Goal: Information Seeking & Learning: Learn about a topic

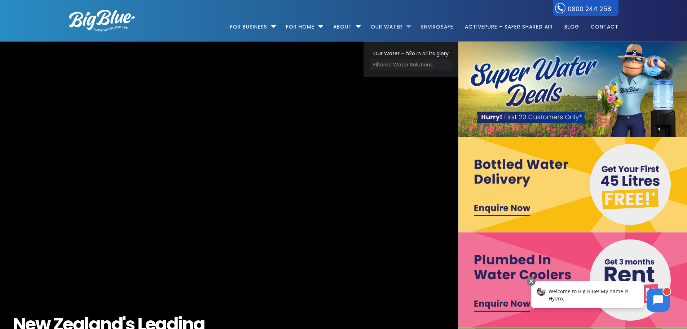
click at [396, 63] on link "Filtered Water Solutions" at bounding box center [411, 64] width 82 height 11
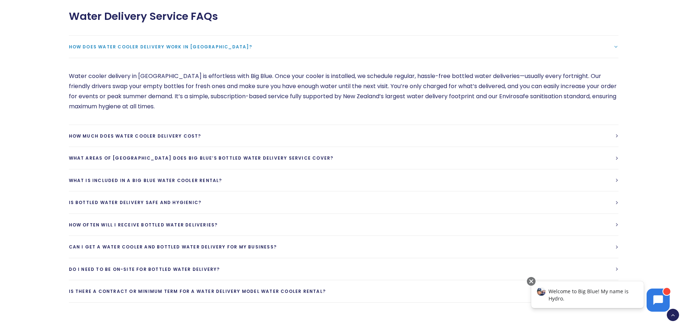
scroll to position [1767, 0]
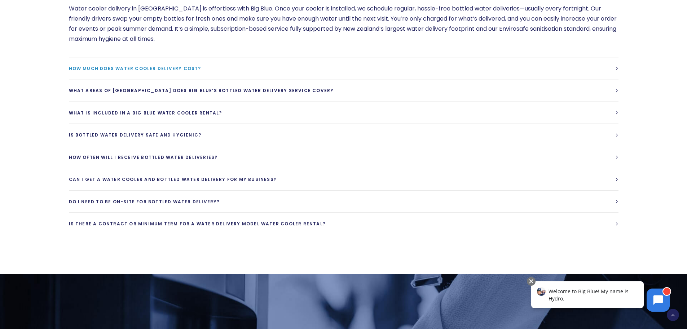
click at [191, 66] on link "How much does water cooler delivery cost?" at bounding box center [344, 68] width 550 height 22
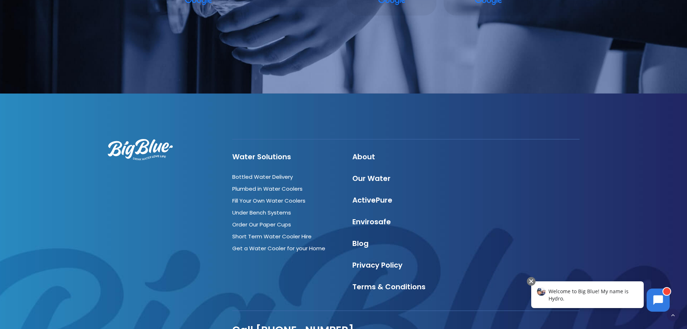
scroll to position [2280, 0]
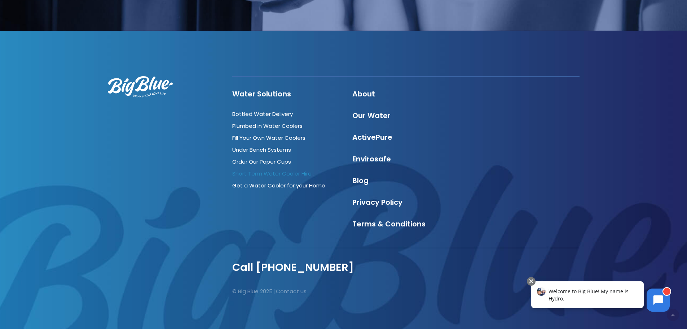
click at [250, 170] on link "Short Term Water Cooler Hire" at bounding box center [271, 174] width 79 height 8
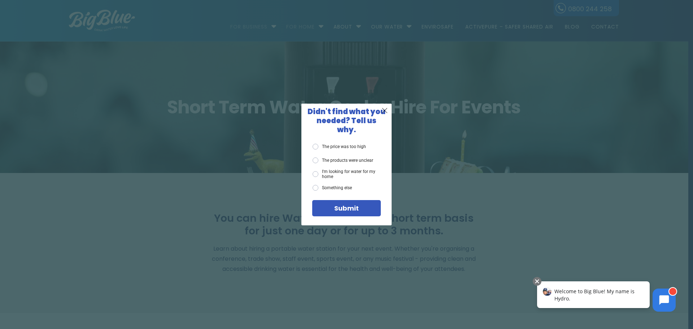
click at [344, 185] on label "Something else" at bounding box center [331, 188] width 39 height 6
click at [0, 0] on input "Something else" at bounding box center [0, 0] width 0 height 0
click at [339, 203] on span "Submit" at bounding box center [346, 207] width 25 height 9
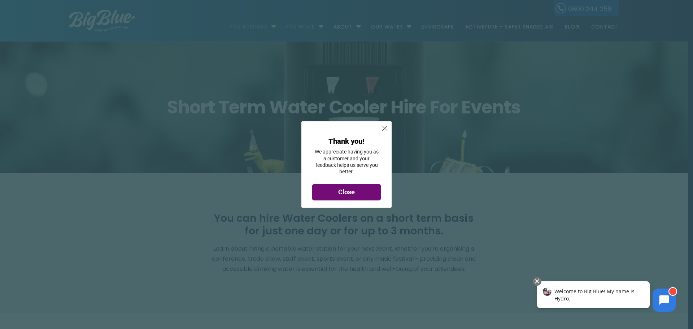
click at [355, 193] on div "Close" at bounding box center [346, 192] width 58 height 6
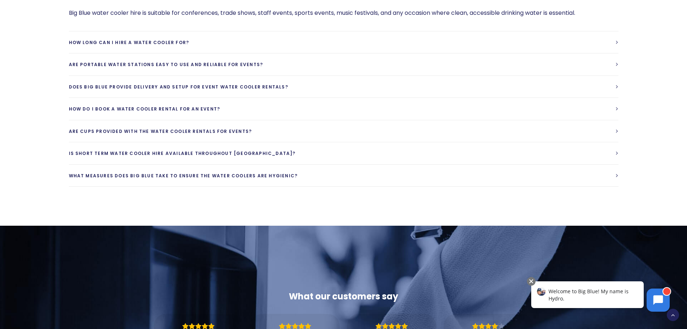
scroll to position [757, 0]
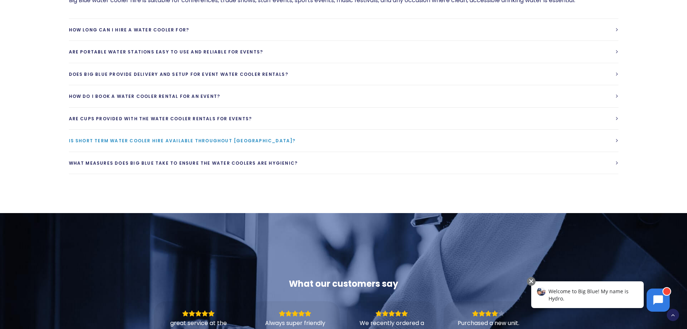
click at [286, 139] on link "Is short term water cooler hire available throughout [GEOGRAPHIC_DATA]?" at bounding box center [344, 140] width 550 height 22
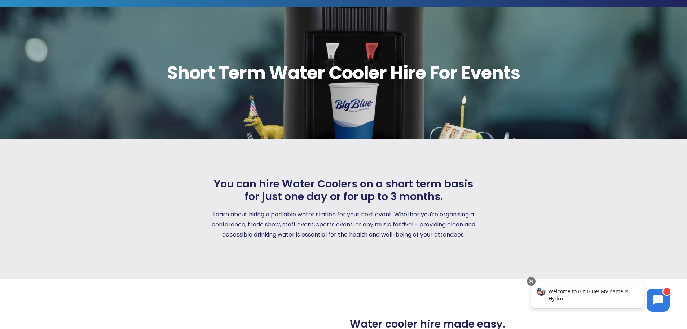
scroll to position [0, 0]
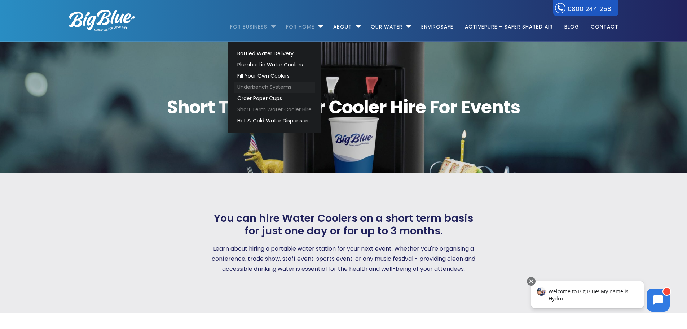
click at [265, 88] on link "Underbench Systems" at bounding box center [274, 87] width 81 height 11
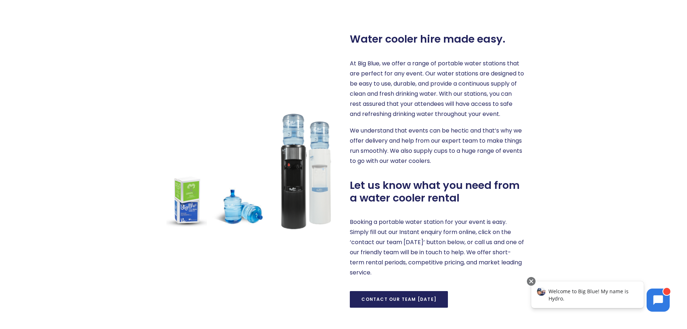
scroll to position [216, 0]
